Goal: Transaction & Acquisition: Purchase product/service

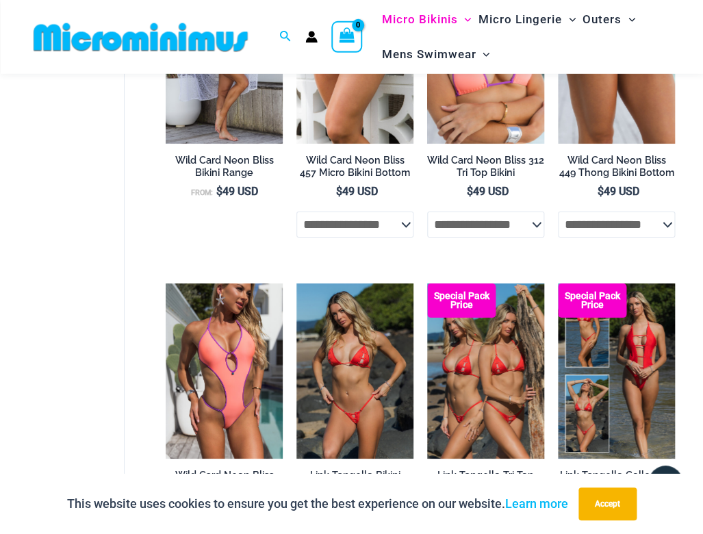
scroll to position [3074, 0]
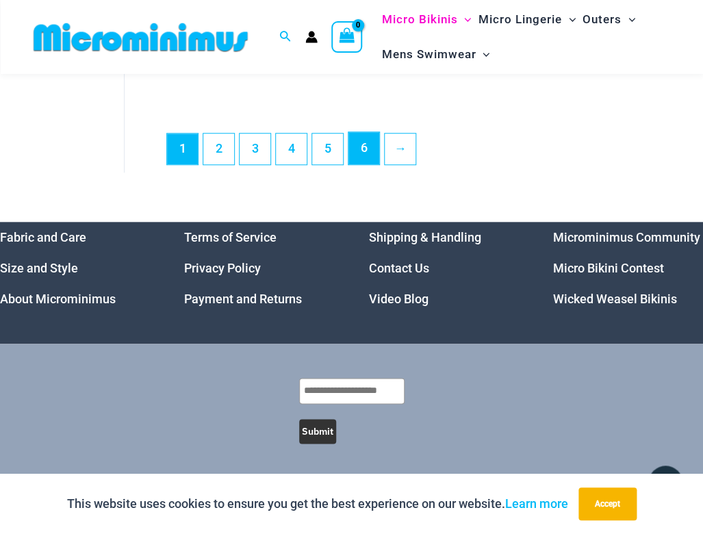
click at [367, 138] on link "6" at bounding box center [363, 148] width 31 height 32
click at [339, 148] on link "5" at bounding box center [327, 148] width 31 height 32
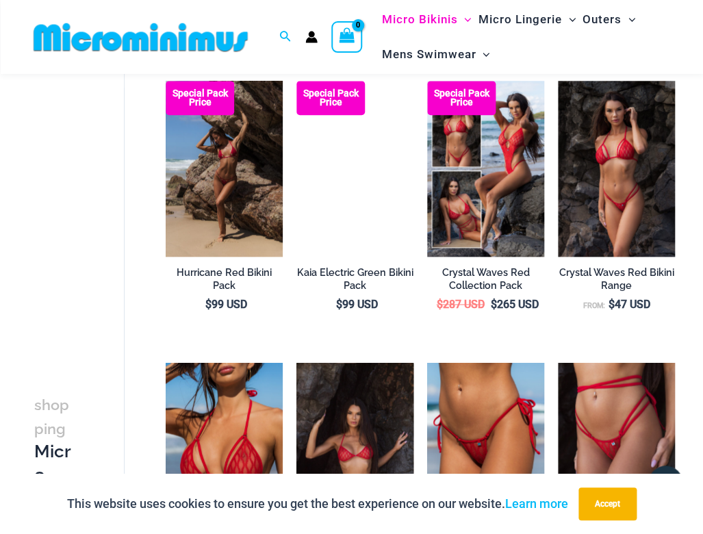
scroll to position [1724, 0]
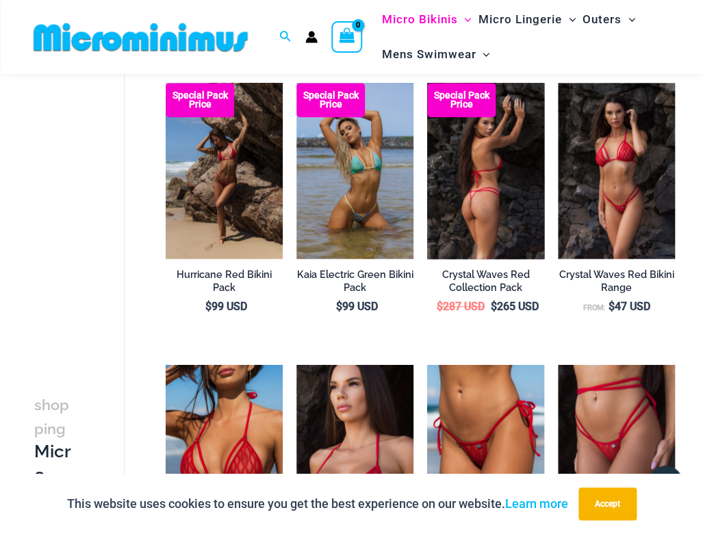
click at [479, 148] on img at bounding box center [485, 170] width 117 height 175
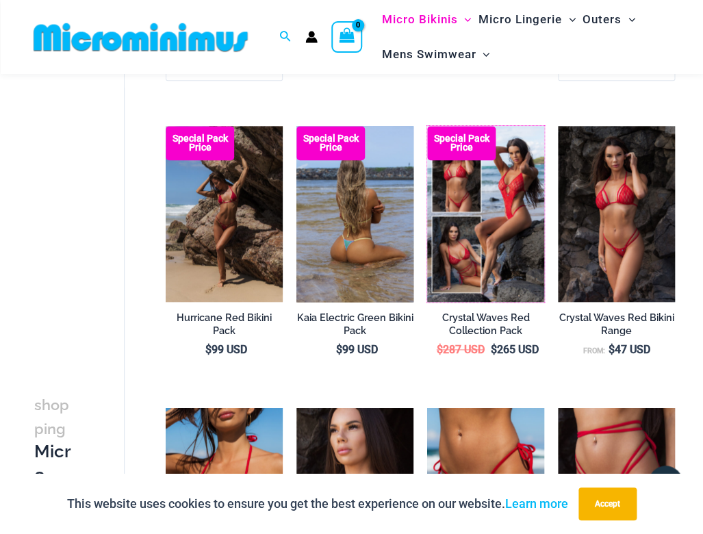
scroll to position [1680, 0]
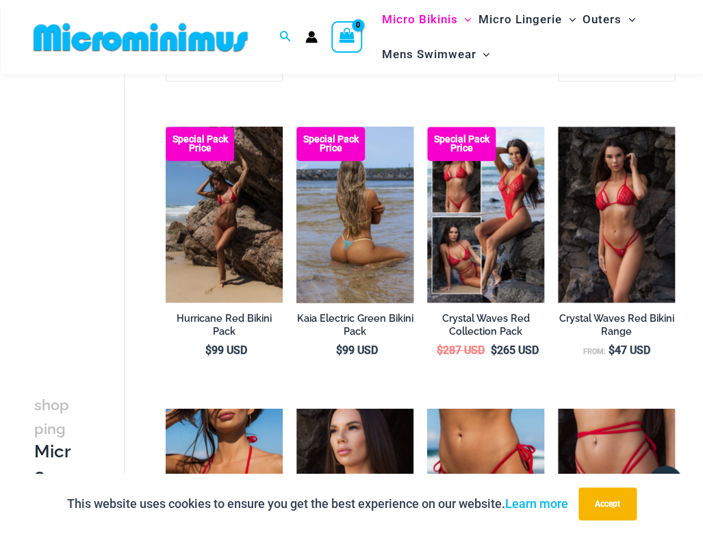
click at [328, 211] on img at bounding box center [354, 214] width 117 height 175
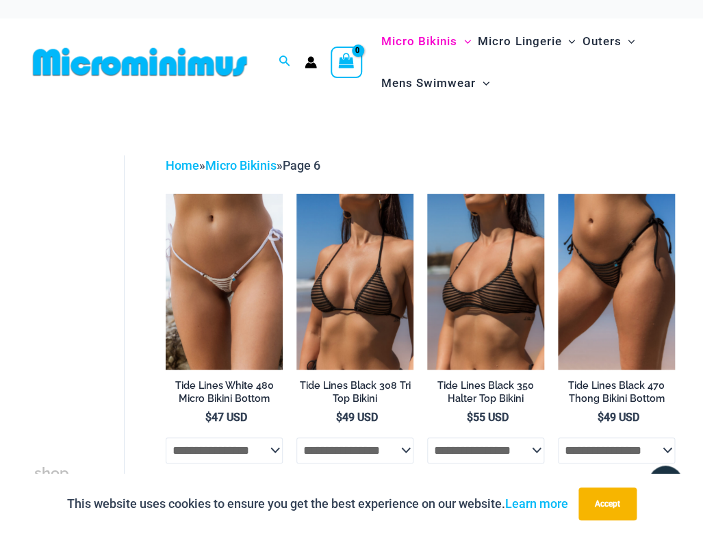
scroll to position [0, 0]
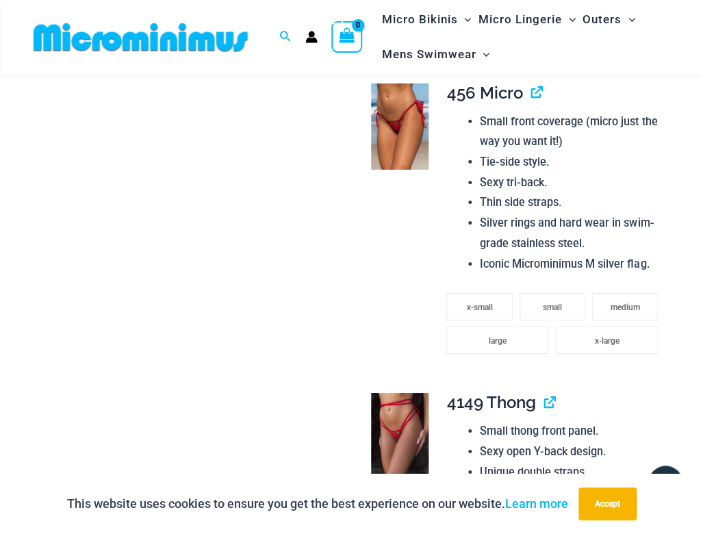
scroll to position [1057, 0]
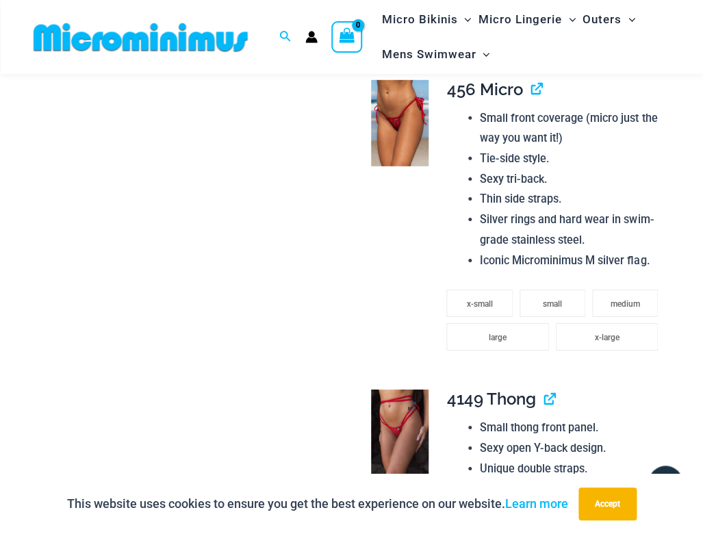
click at [382, 406] on img at bounding box center [399, 432] width 57 height 86
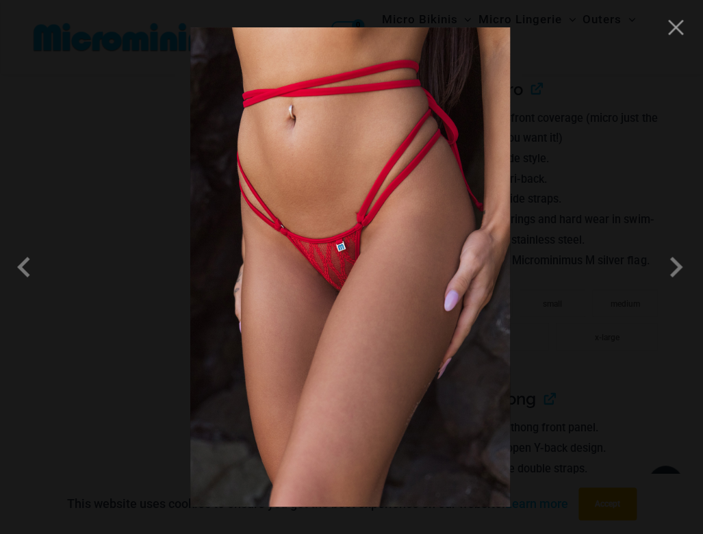
scroll to position [1059, 0]
click at [27, 268] on span at bounding box center [27, 266] width 41 height 41
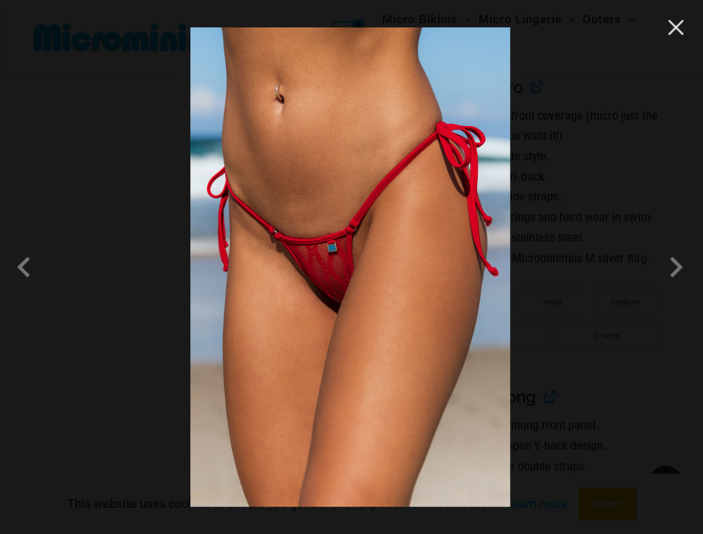
click at [676, 32] on button "Close" at bounding box center [675, 27] width 21 height 21
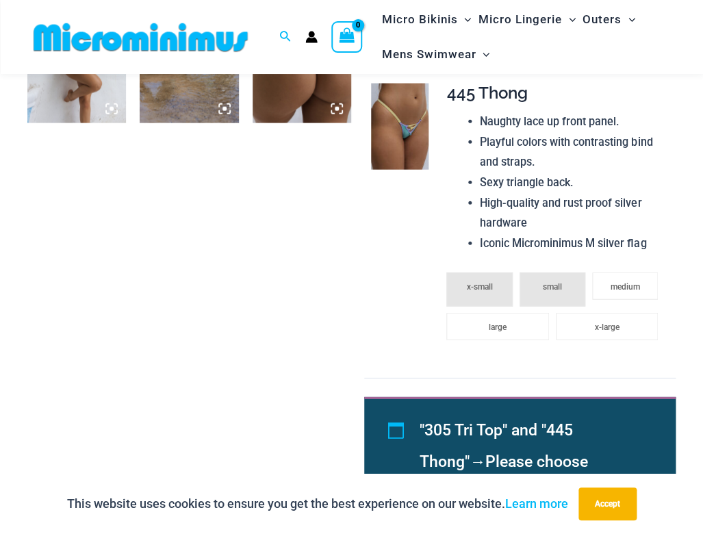
scroll to position [802, 0]
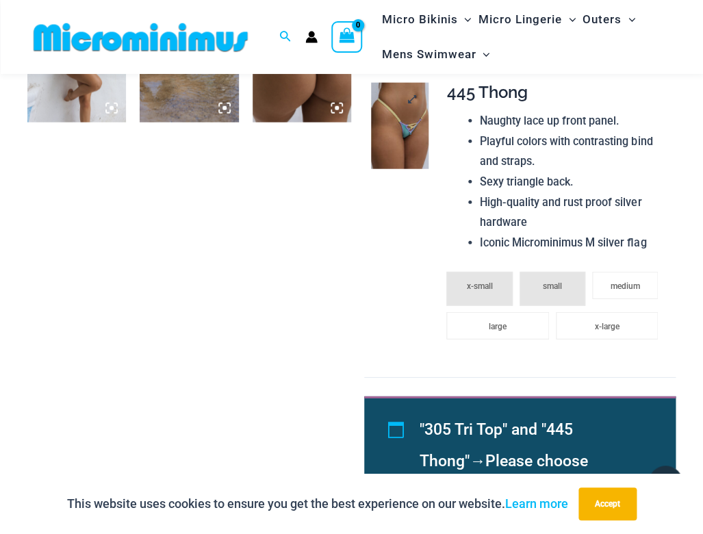
click at [423, 157] on img at bounding box center [399, 126] width 57 height 86
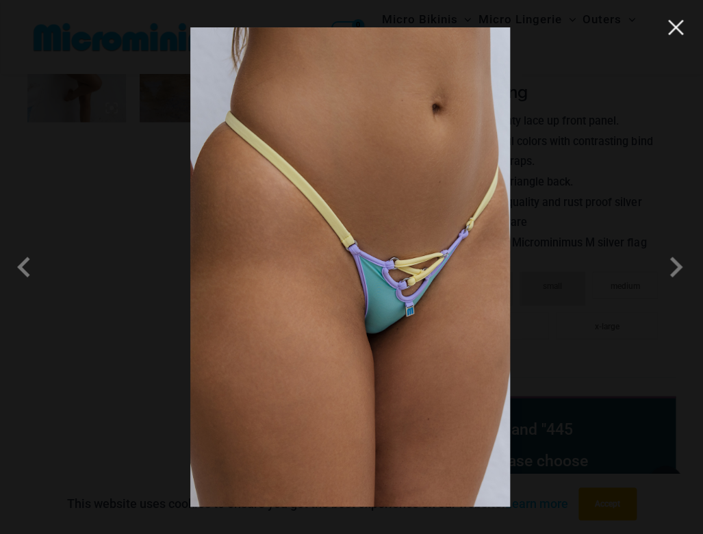
click at [668, 29] on button "Close" at bounding box center [675, 27] width 21 height 21
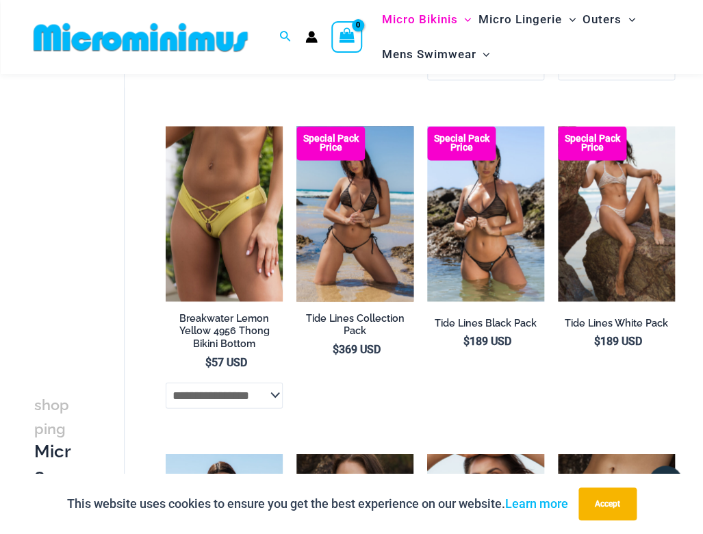
scroll to position [1957, 0]
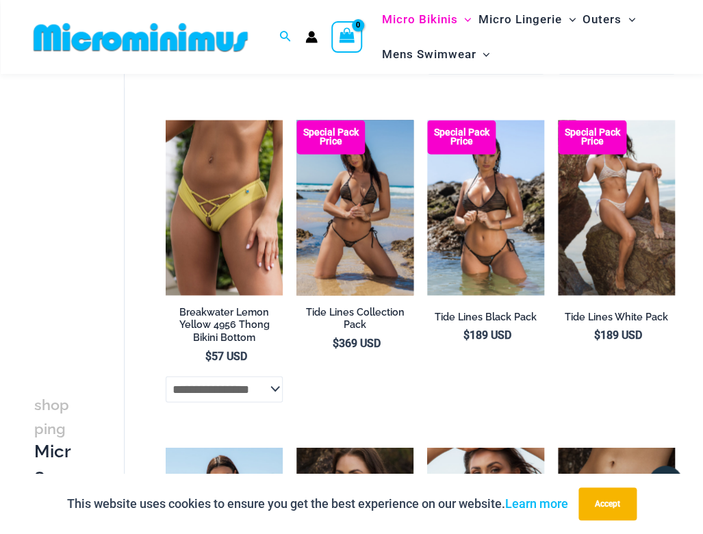
click at [324, 168] on img at bounding box center [354, 207] width 117 height 175
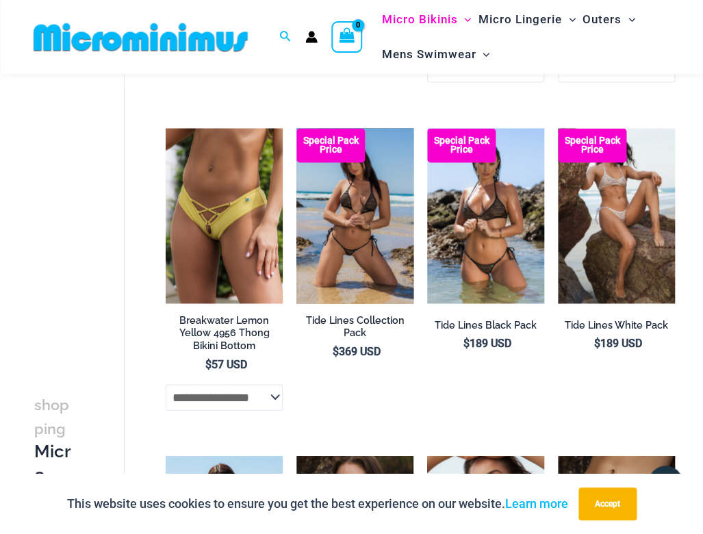
scroll to position [1950, 0]
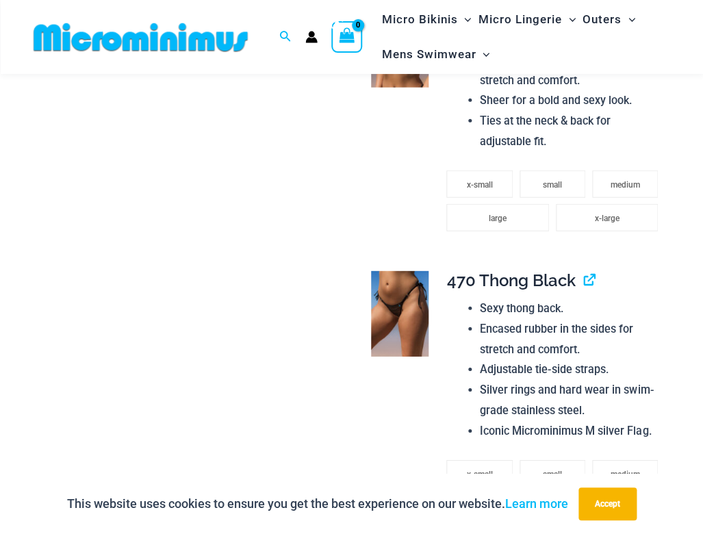
scroll to position [897, 0]
